Goal: Task Accomplishment & Management: Manage account settings

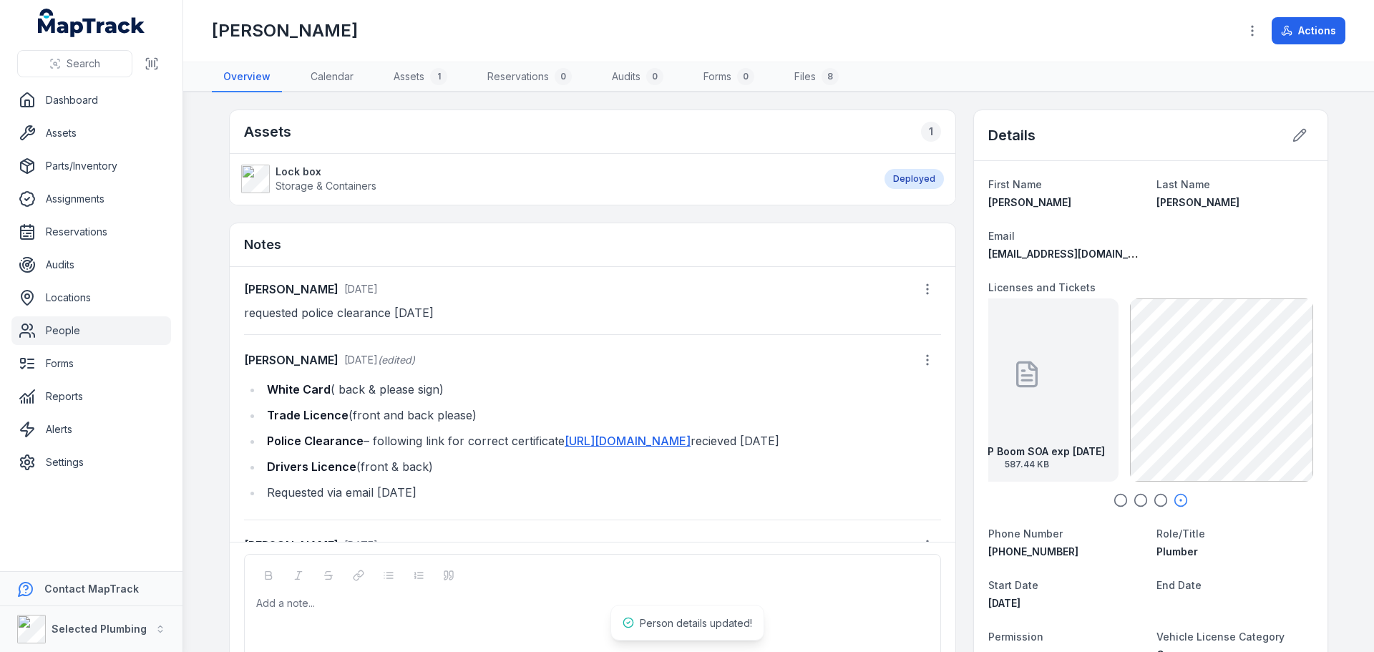
scroll to position [137, 0]
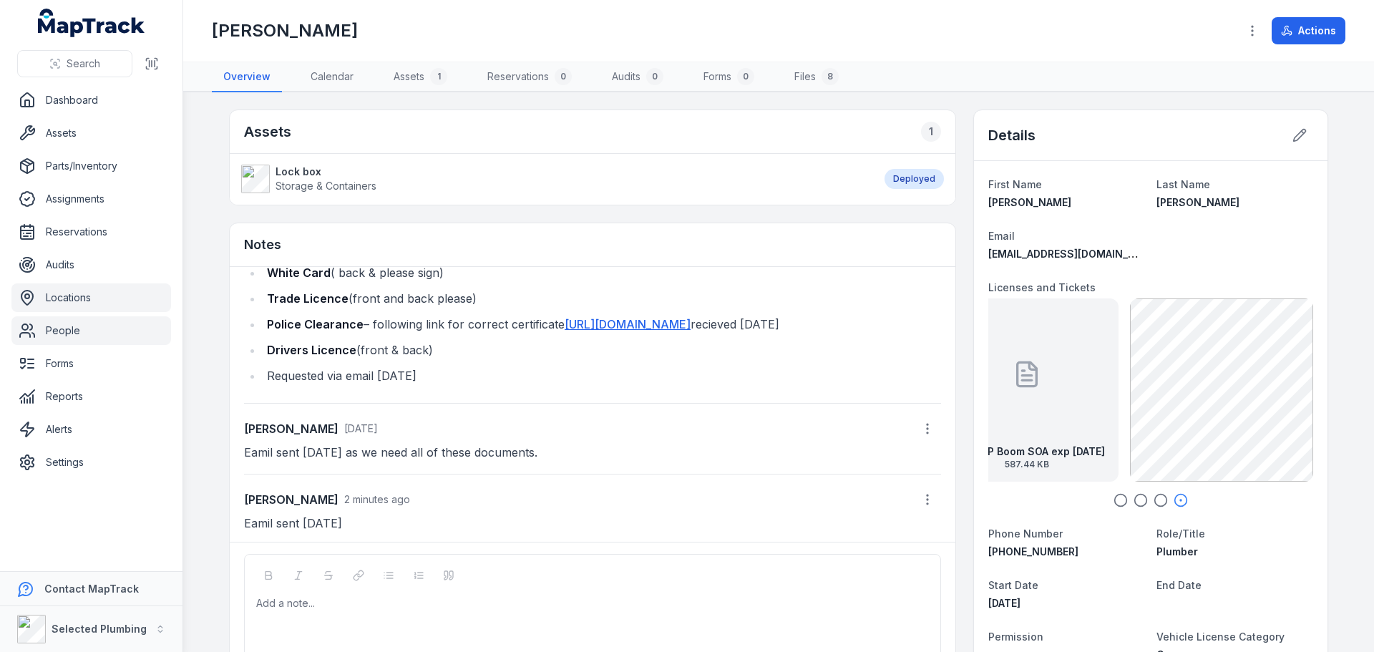
drag, startPoint x: 65, startPoint y: 322, endPoint x: 87, endPoint y: 301, distance: 30.4
click at [65, 322] on link "People" at bounding box center [91, 330] width 160 height 29
click at [54, 328] on link "People" at bounding box center [91, 330] width 160 height 29
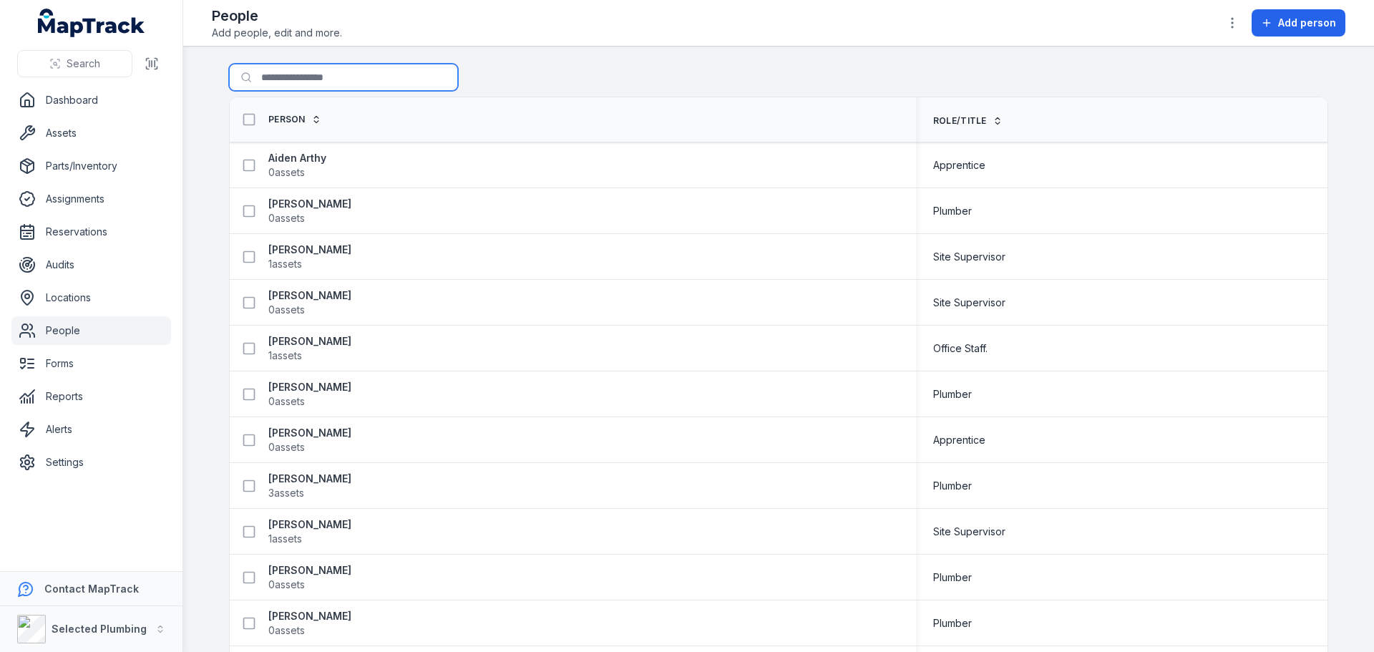
click at [297, 74] on input "Search for people" at bounding box center [343, 77] width 229 height 27
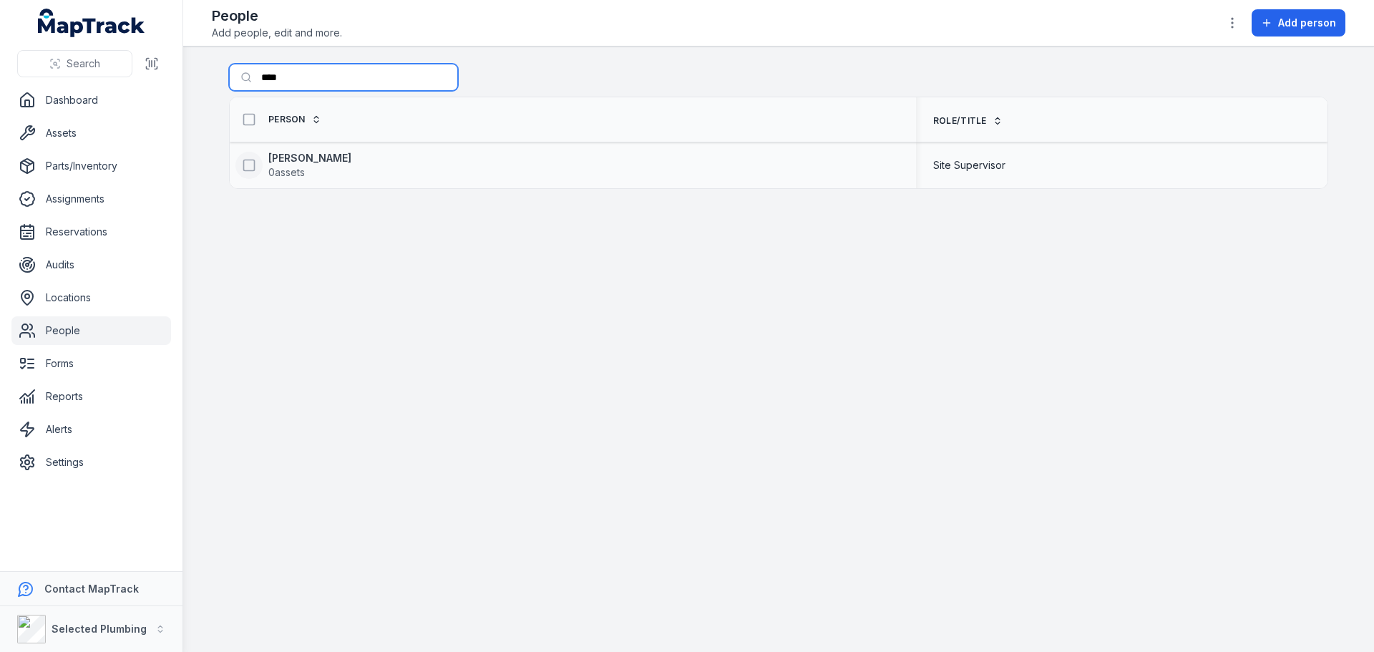
type input "****"
click at [246, 163] on icon at bounding box center [249, 165] width 14 height 14
click at [286, 160] on strong "[PERSON_NAME]" at bounding box center [309, 158] width 83 height 14
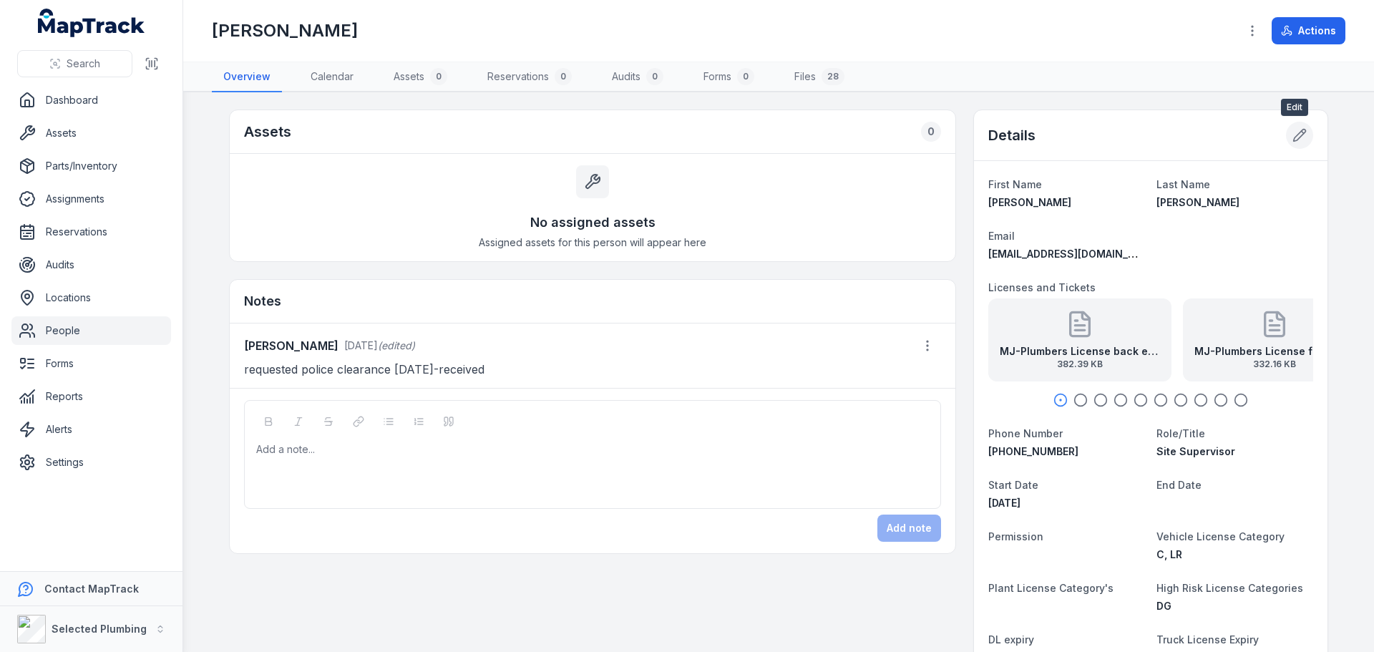
click at [1297, 139] on icon at bounding box center [1299, 135] width 14 height 14
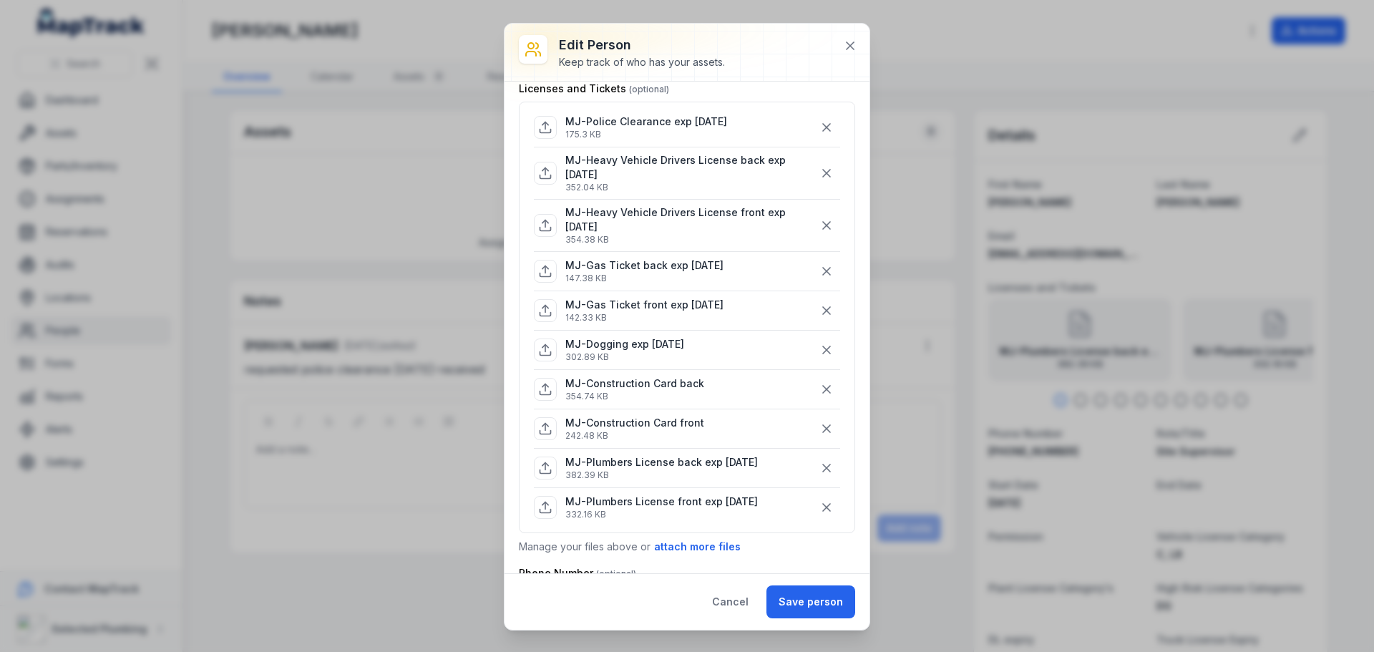
scroll to position [215, 0]
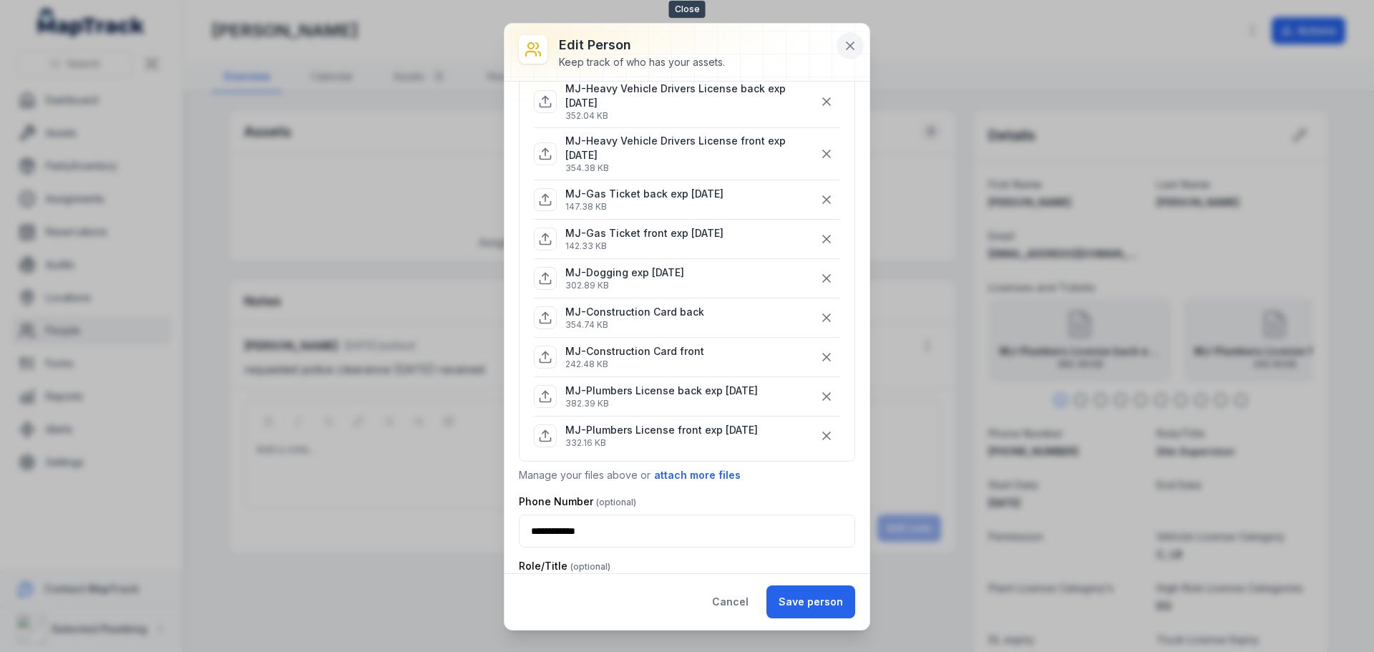
click at [849, 47] on icon at bounding box center [849, 45] width 7 height 7
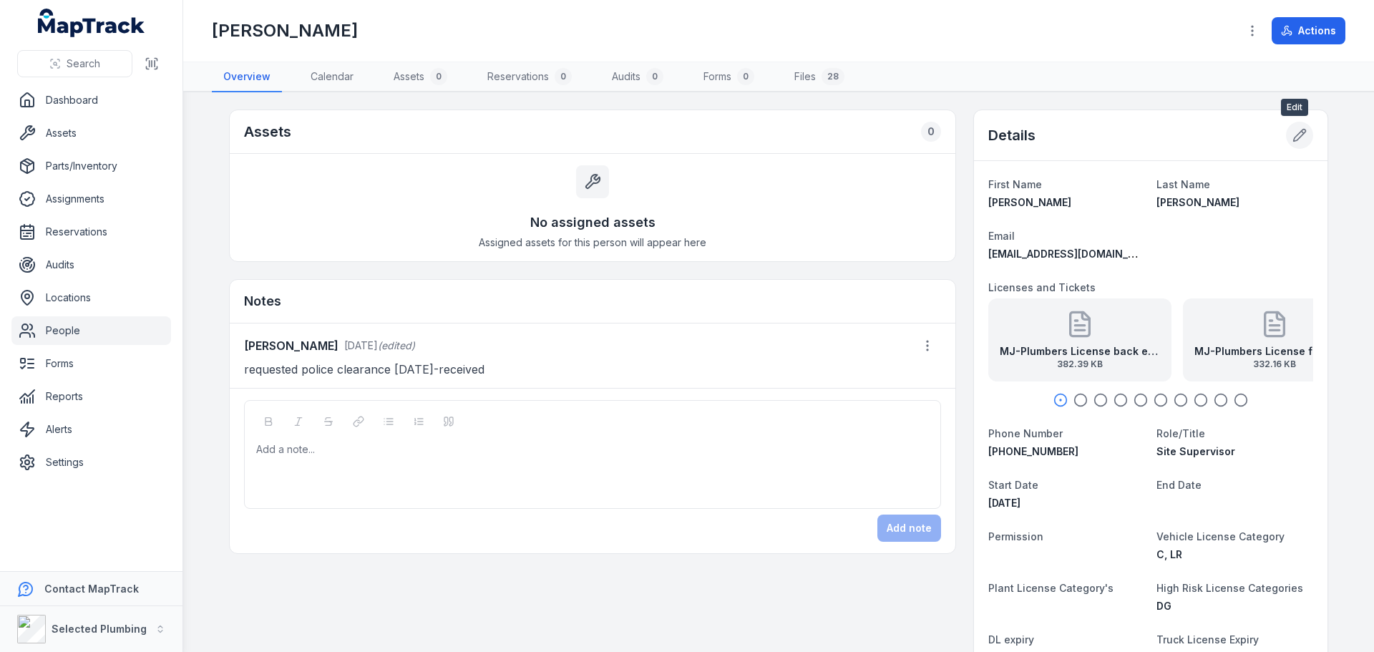
click at [1300, 126] on button at bounding box center [1299, 135] width 27 height 27
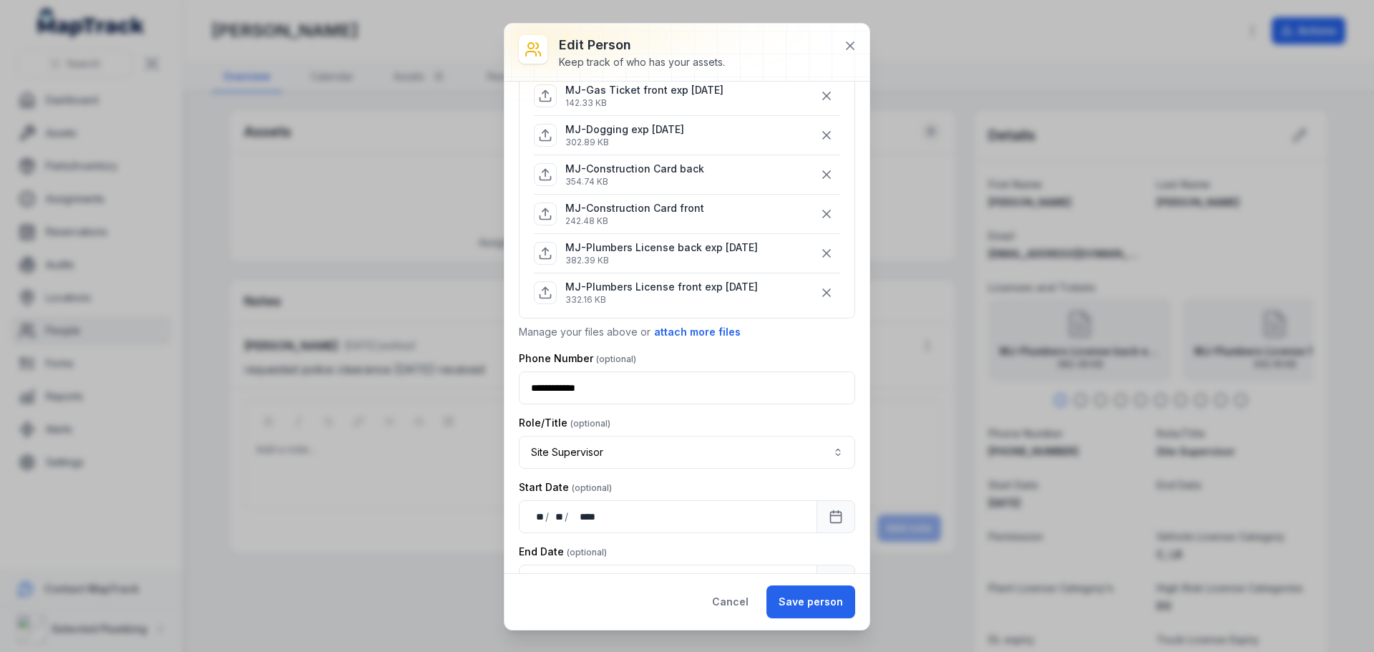
scroll to position [501, 0]
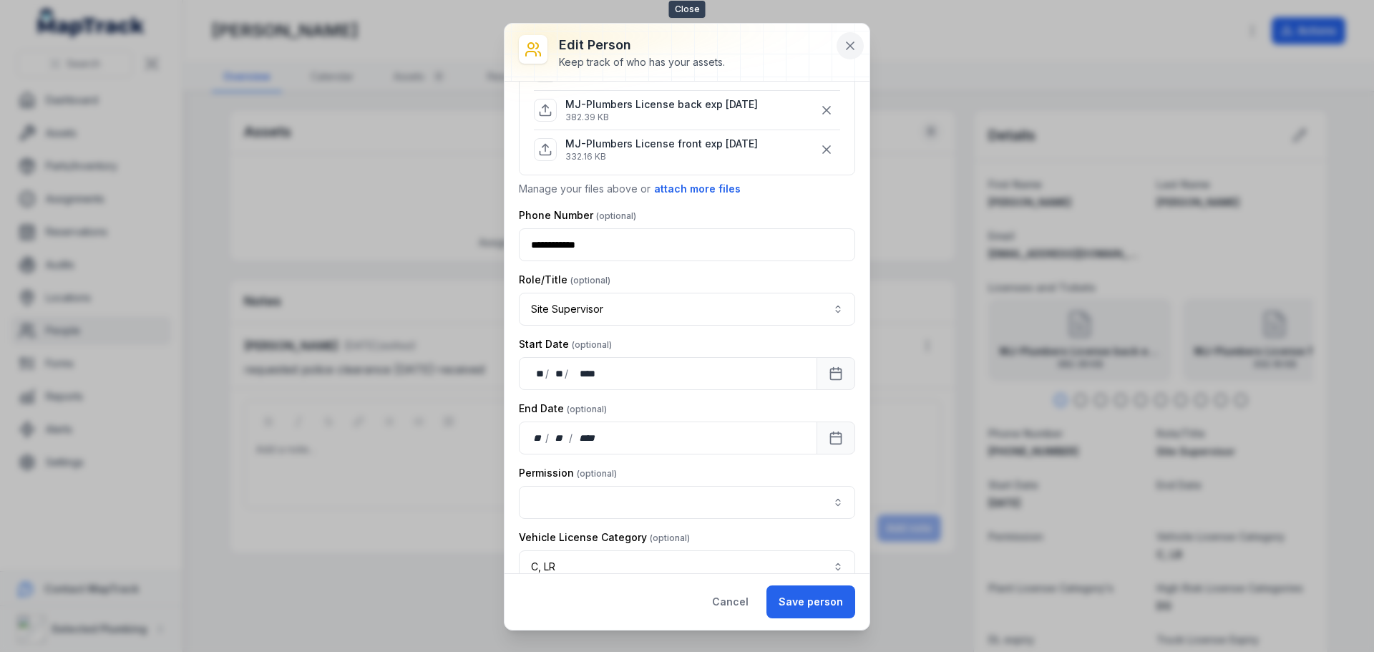
click at [850, 48] on icon at bounding box center [850, 46] width 14 height 14
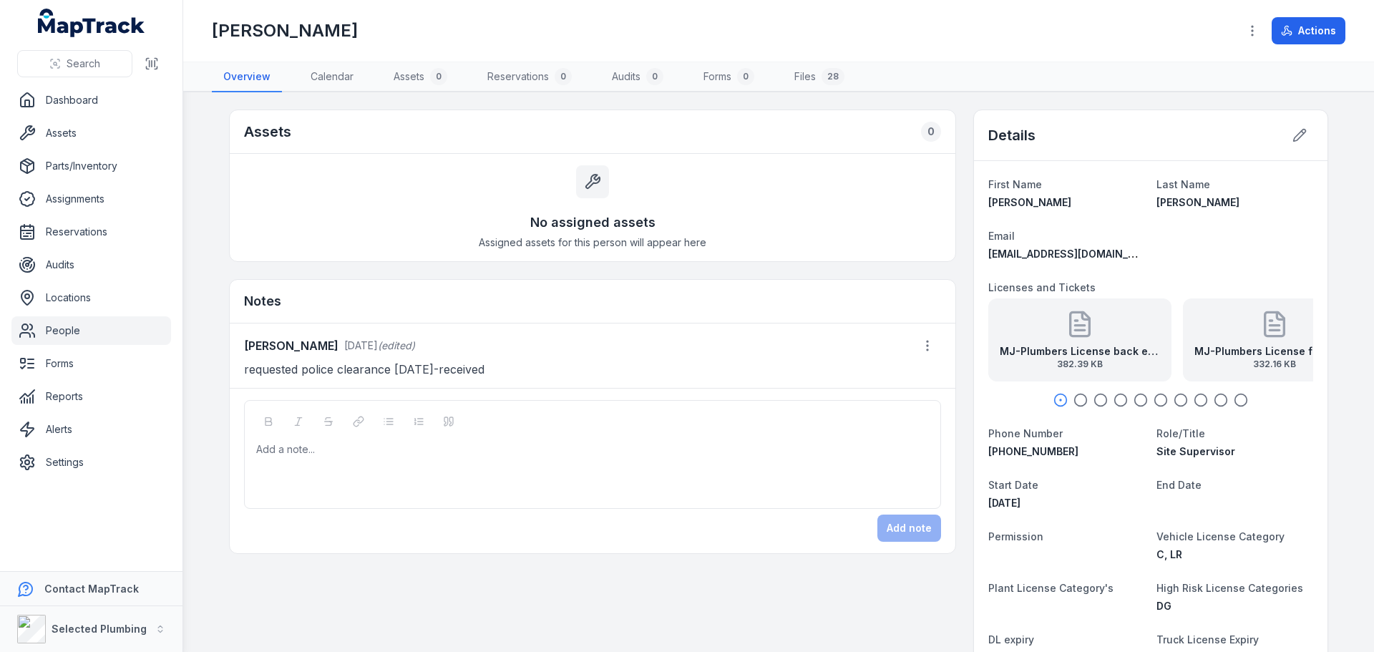
click at [1231, 348] on strong "MJ-Plumbers License front exp [DATE]" at bounding box center [1274, 351] width 160 height 14
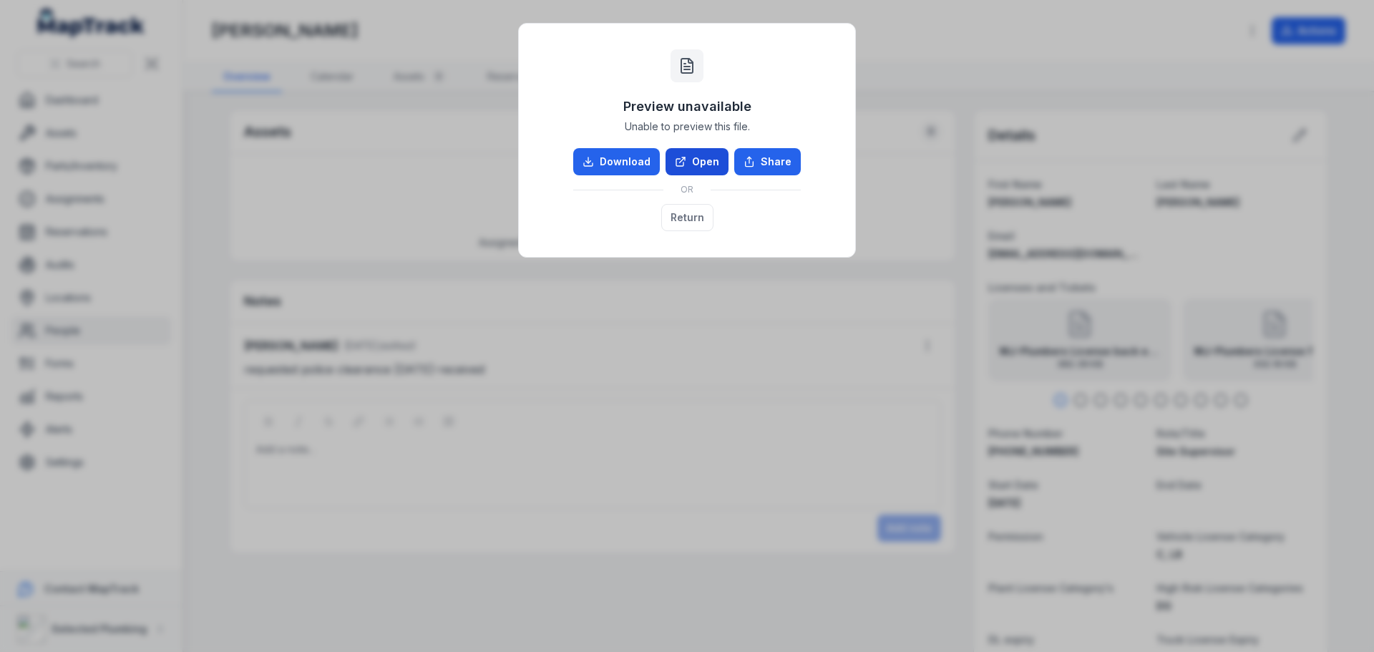
click at [708, 161] on link "Open" at bounding box center [696, 161] width 63 height 27
click at [694, 218] on button "Return" at bounding box center [687, 217] width 52 height 27
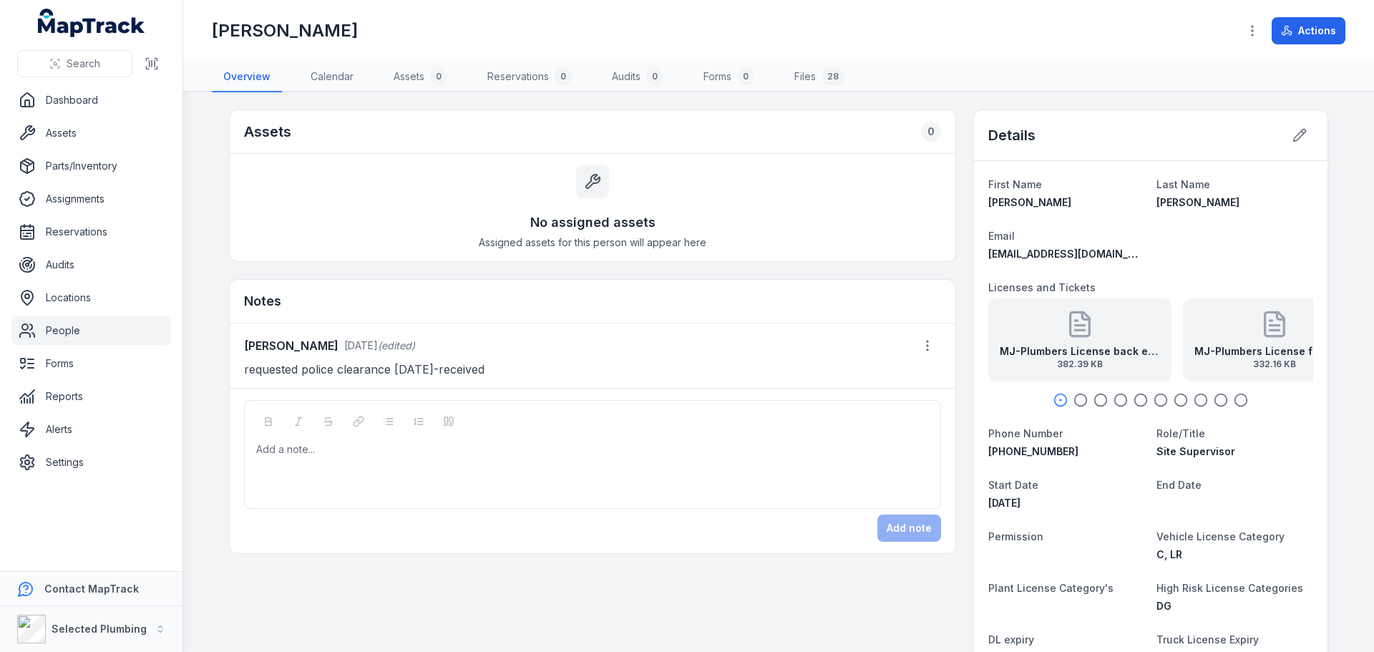
click at [65, 334] on link "People" at bounding box center [91, 330] width 160 height 29
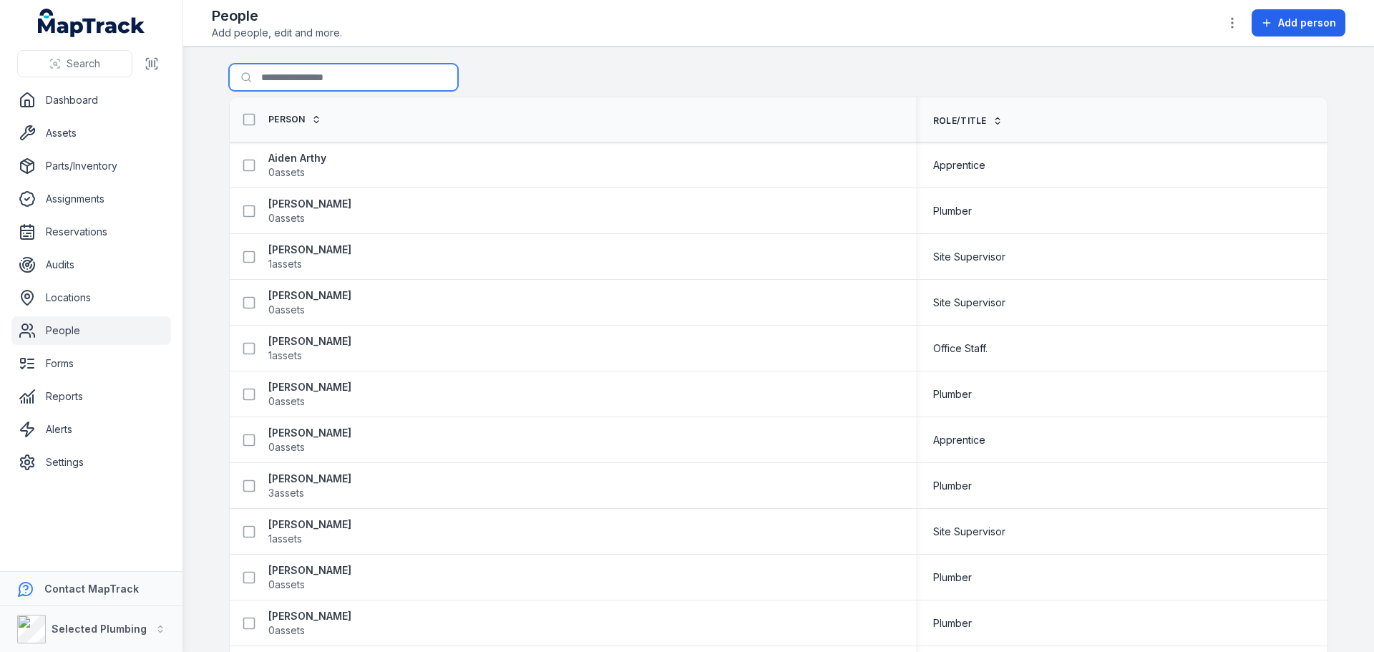
click at [300, 72] on input "Search for people" at bounding box center [343, 77] width 229 height 27
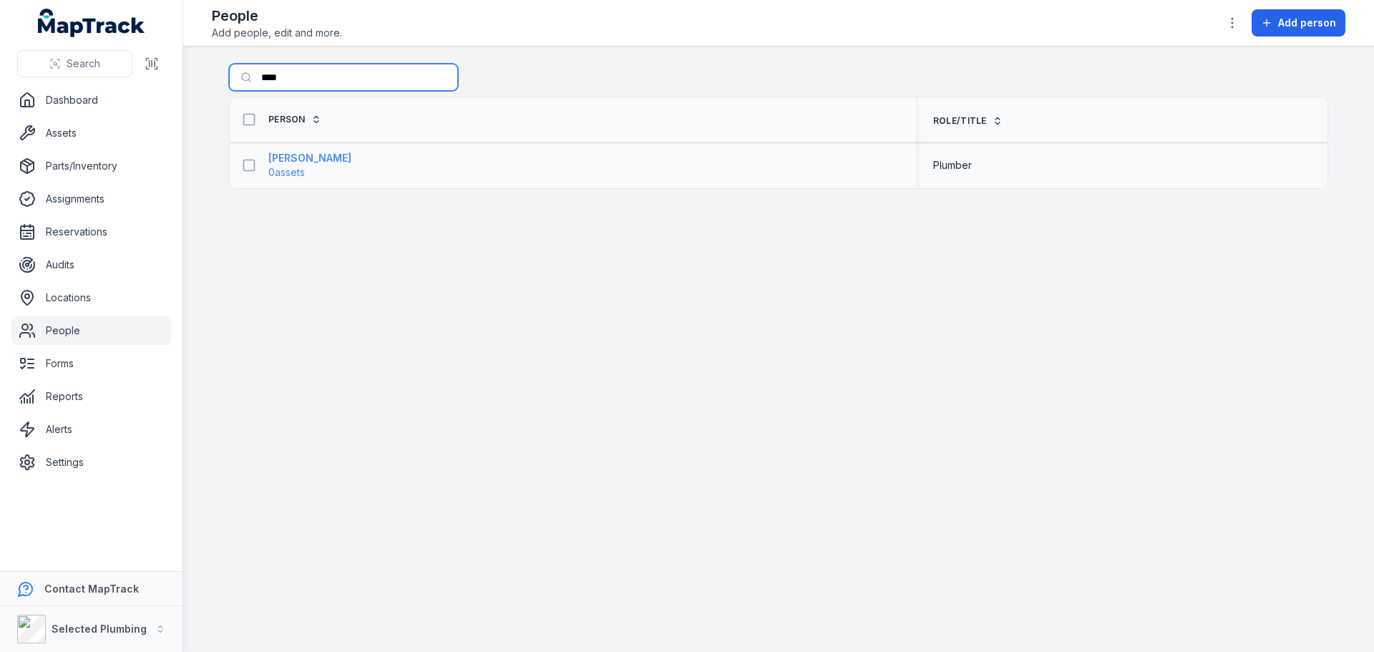
type input "****"
click at [290, 162] on strong "[PERSON_NAME]" at bounding box center [309, 158] width 83 height 14
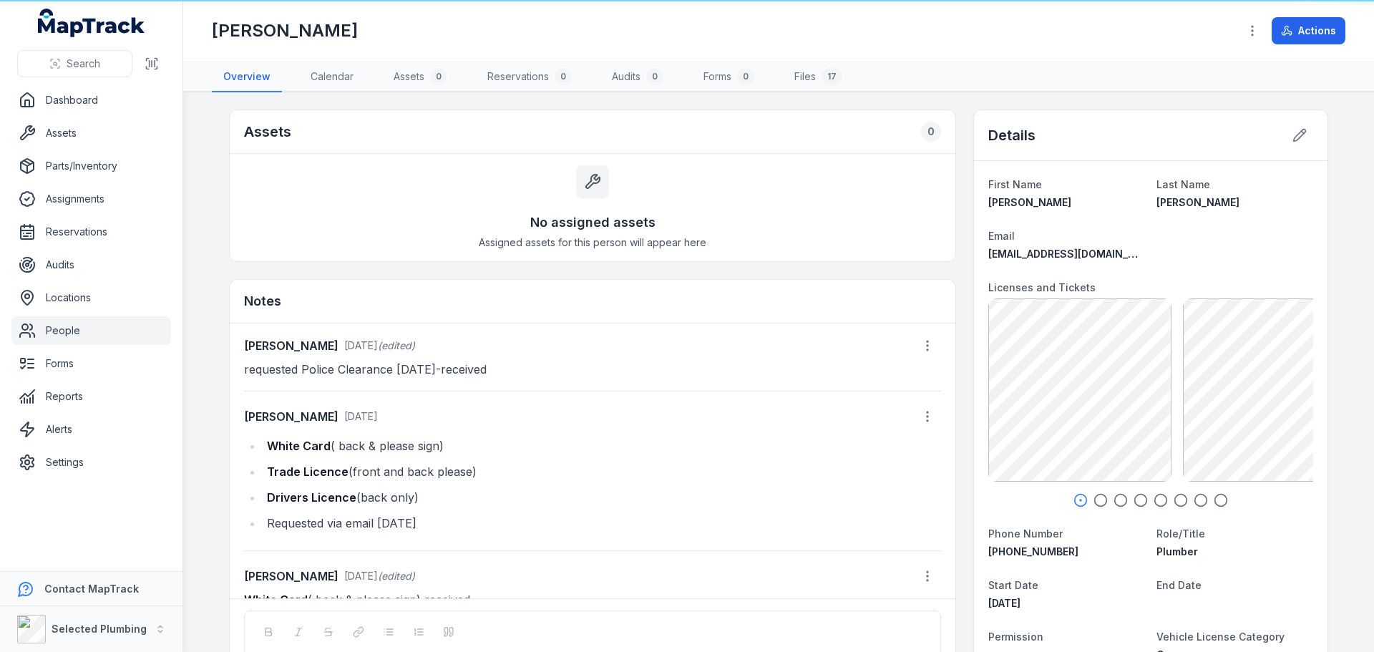
scroll to position [151, 0]
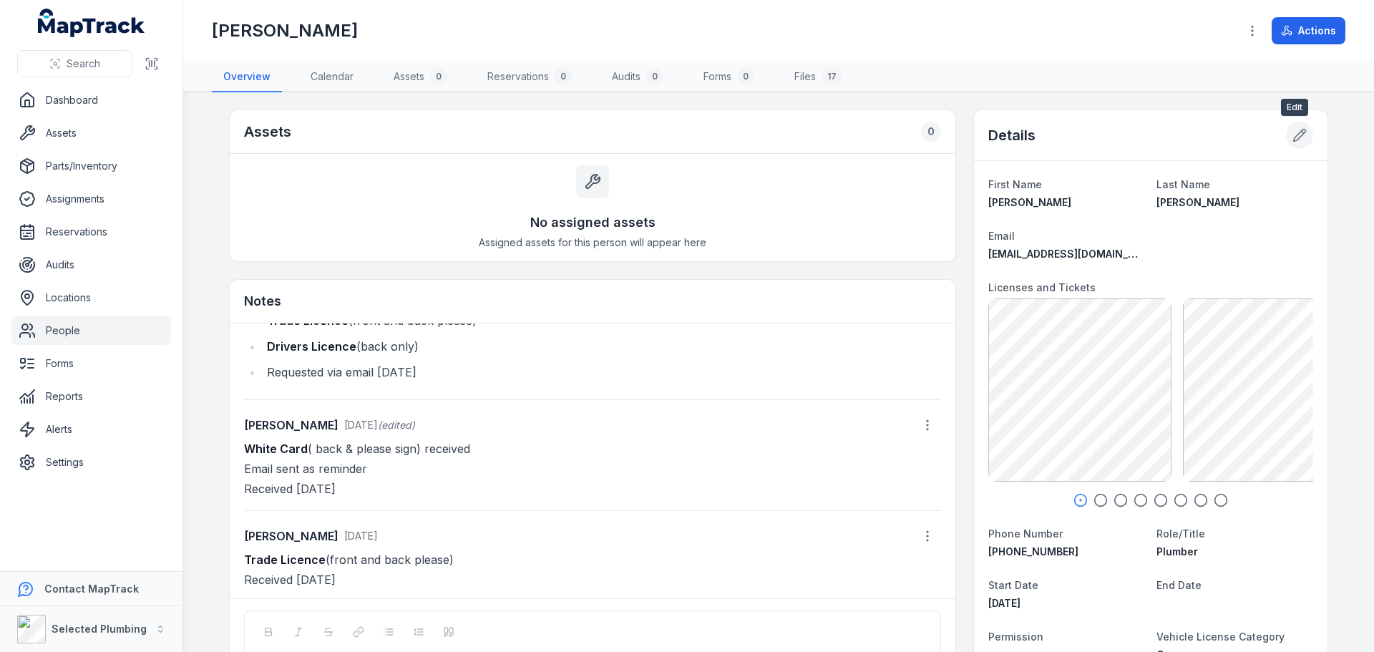
click at [1294, 137] on icon at bounding box center [1300, 136] width 12 height 12
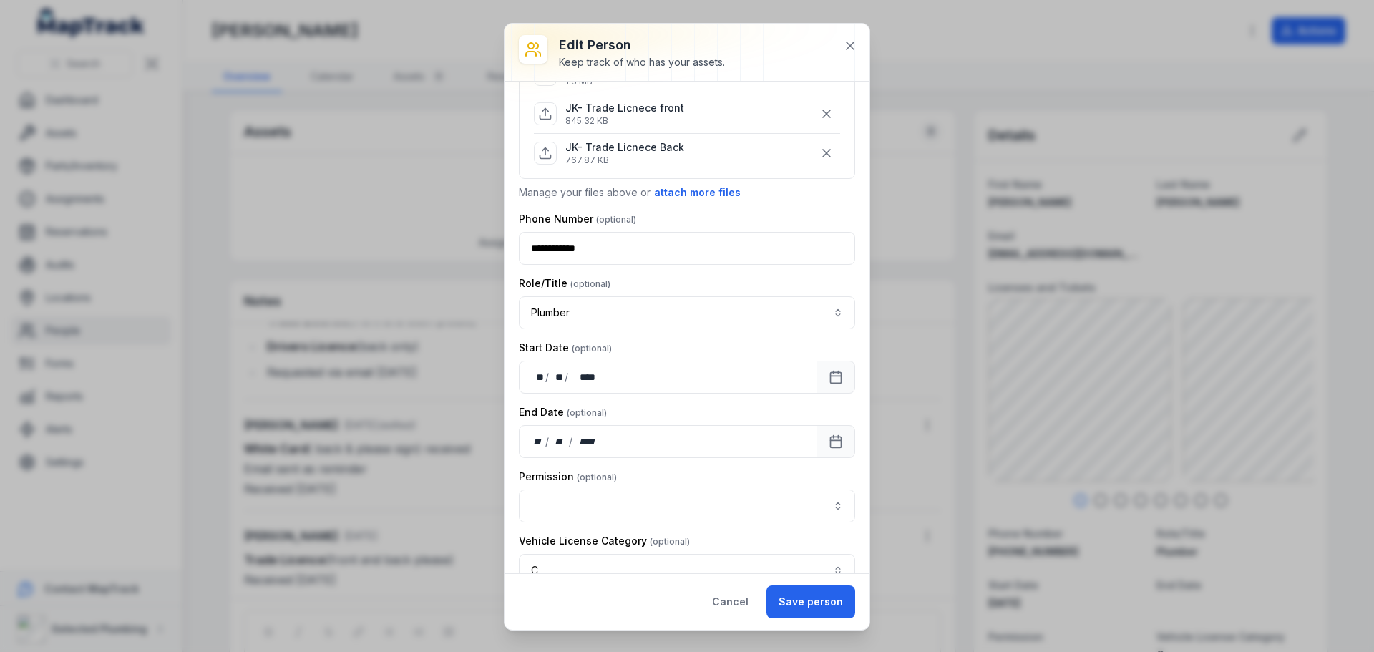
scroll to position [429, 0]
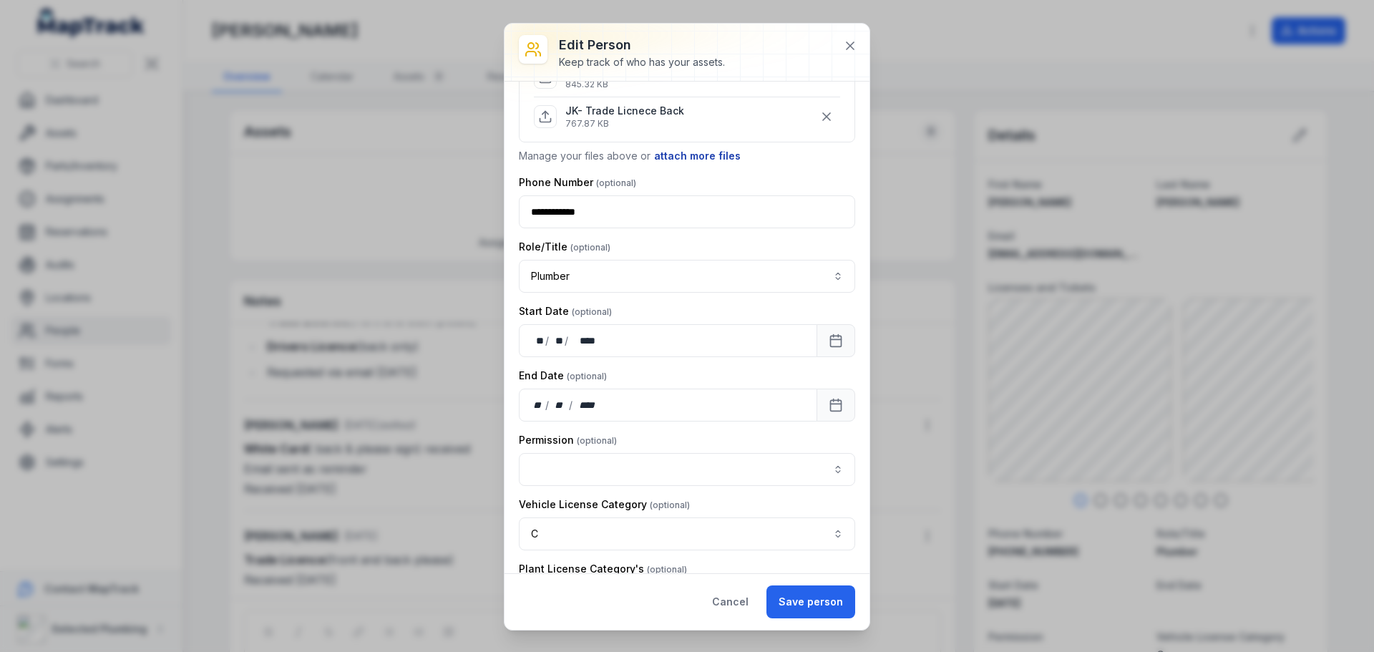
click at [697, 157] on button "attach more files" at bounding box center [697, 156] width 88 height 16
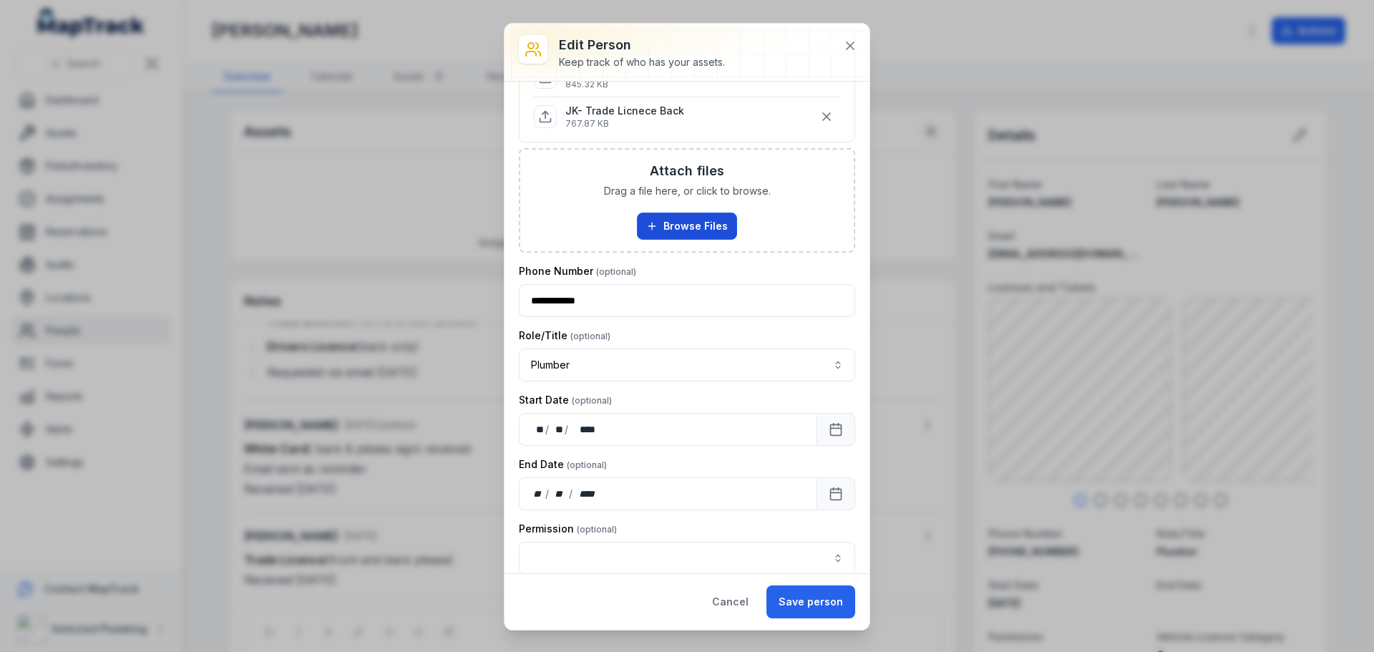
click at [669, 220] on button "Browse Files" at bounding box center [687, 226] width 100 height 27
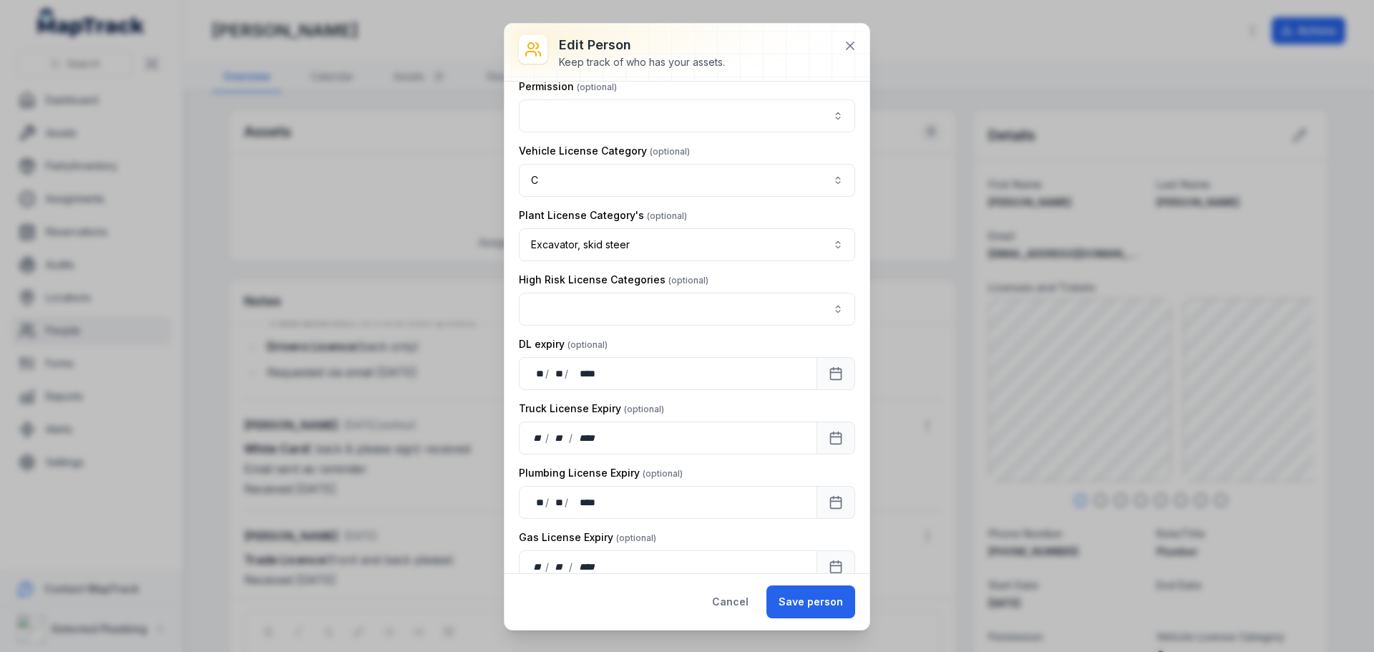
scroll to position [930, 0]
click at [818, 595] on button "Save person" at bounding box center [810, 601] width 89 height 33
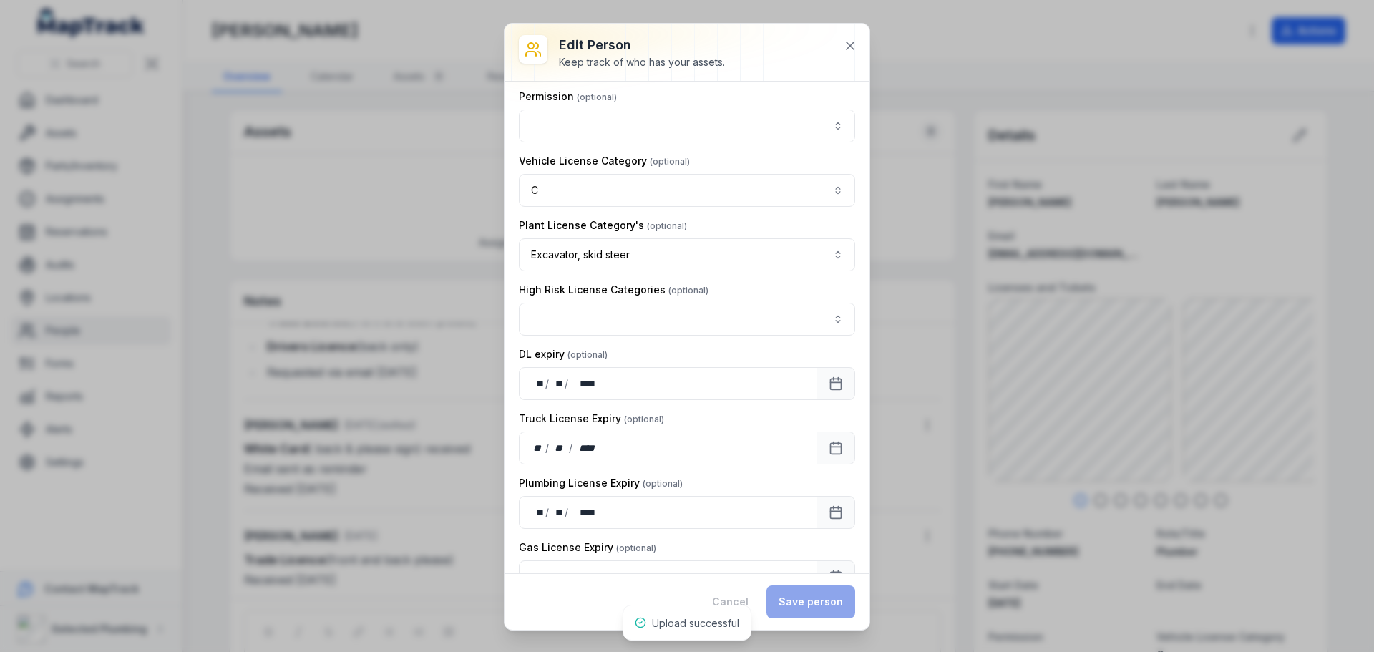
scroll to position [942, 0]
